Goal: Task Accomplishment & Management: Manage account settings

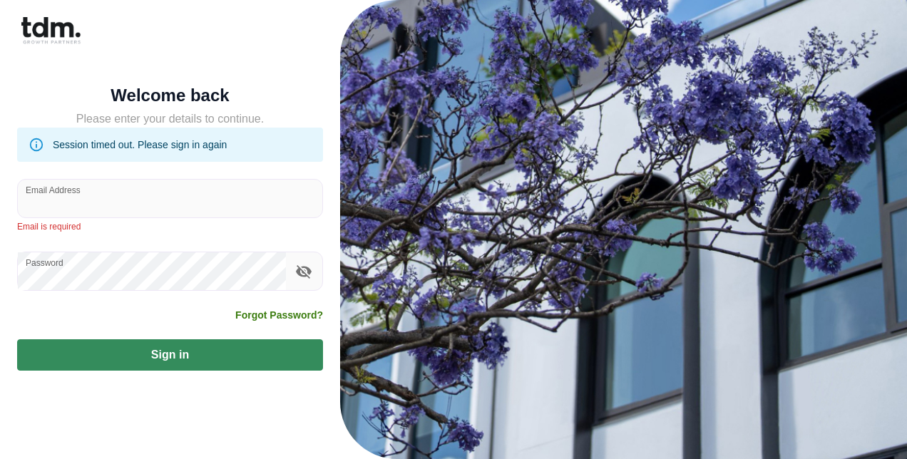
click at [103, 210] on input "Email Address" at bounding box center [170, 199] width 305 height 38
type input "**********"
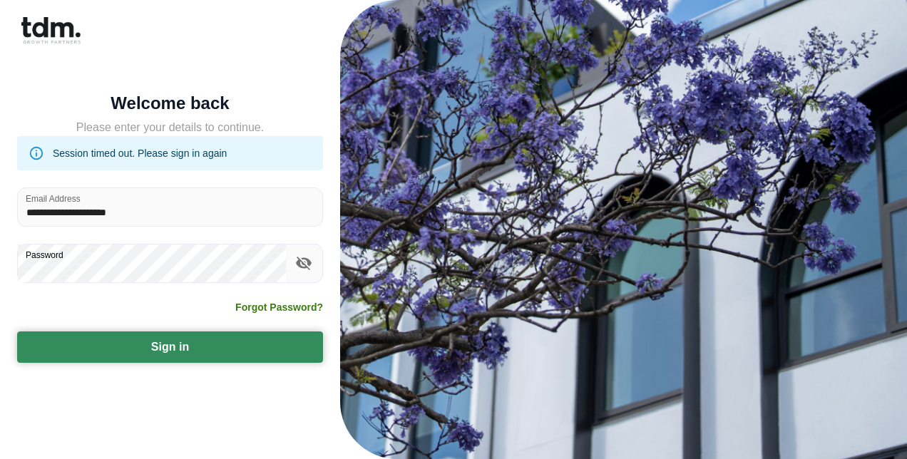
click at [104, 341] on button "Sign in" at bounding box center [170, 347] width 306 height 31
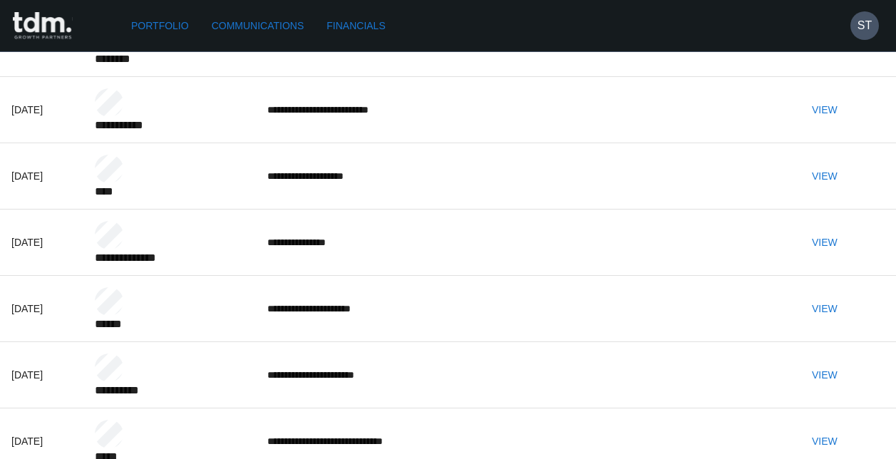
scroll to position [214, 0]
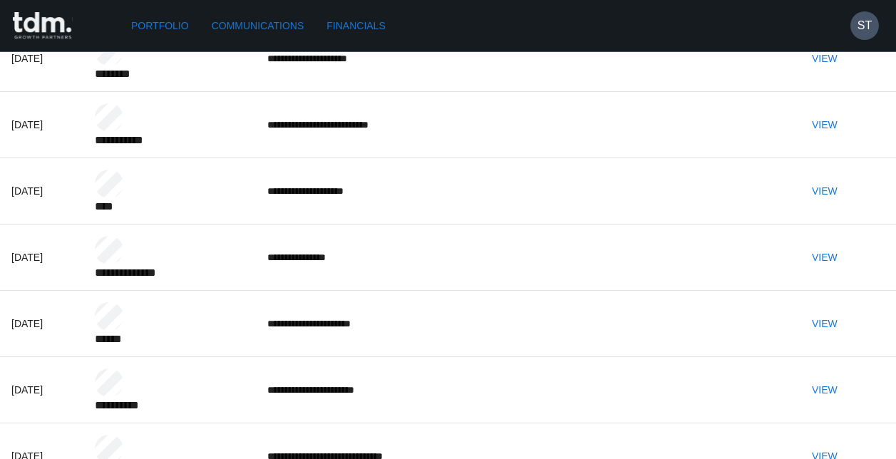
click at [848, 271] on button "View" at bounding box center [825, 258] width 46 height 26
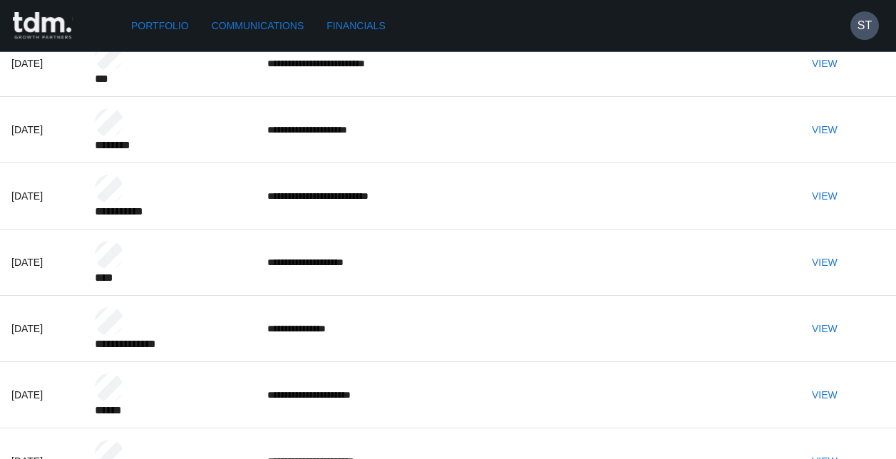
scroll to position [0, 0]
